Goal: Navigation & Orientation: Find specific page/section

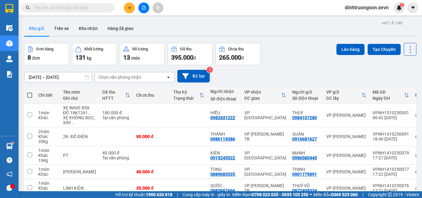
drag, startPoint x: 87, startPoint y: 25, endPoint x: 47, endPoint y: 32, distance: 40.2
click at [87, 25] on button "Kho nhận" at bounding box center [88, 28] width 29 height 15
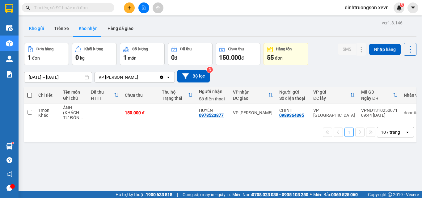
click at [40, 27] on button "Kho gửi" at bounding box center [36, 28] width 25 height 15
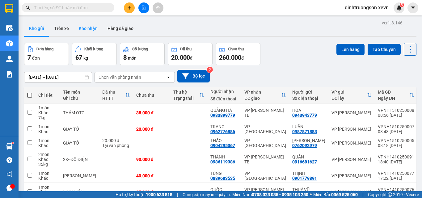
click at [89, 30] on button "Kho nhận" at bounding box center [88, 28] width 29 height 15
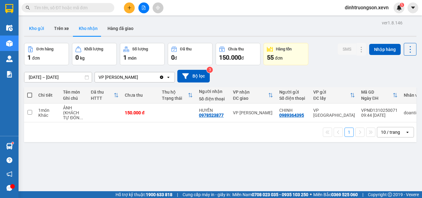
click at [43, 26] on button "Kho gửi" at bounding box center [36, 28] width 25 height 15
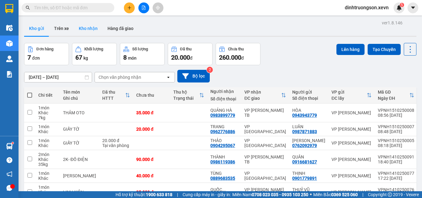
click at [88, 30] on button "Kho nhận" at bounding box center [88, 28] width 29 height 15
